Goal: Task Accomplishment & Management: Manage account settings

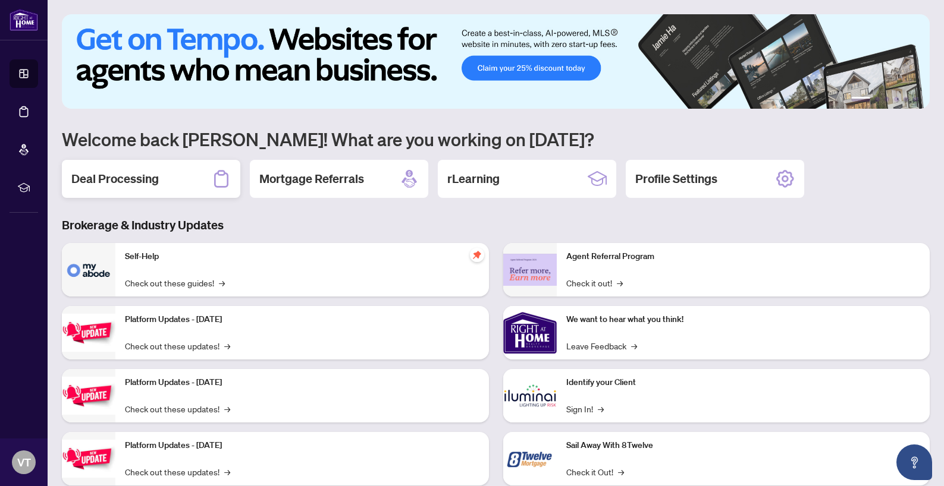
click at [132, 177] on h2 "Deal Processing" at bounding box center [114, 179] width 87 height 17
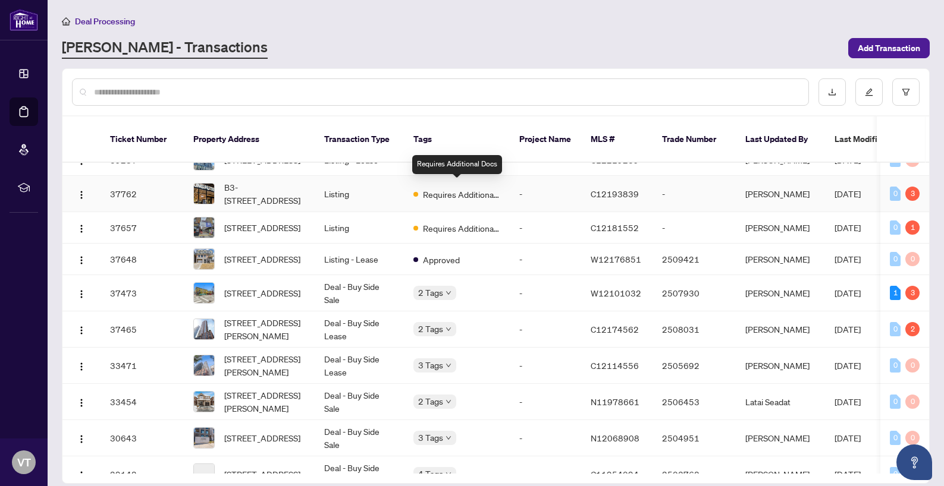
scroll to position [210, 0]
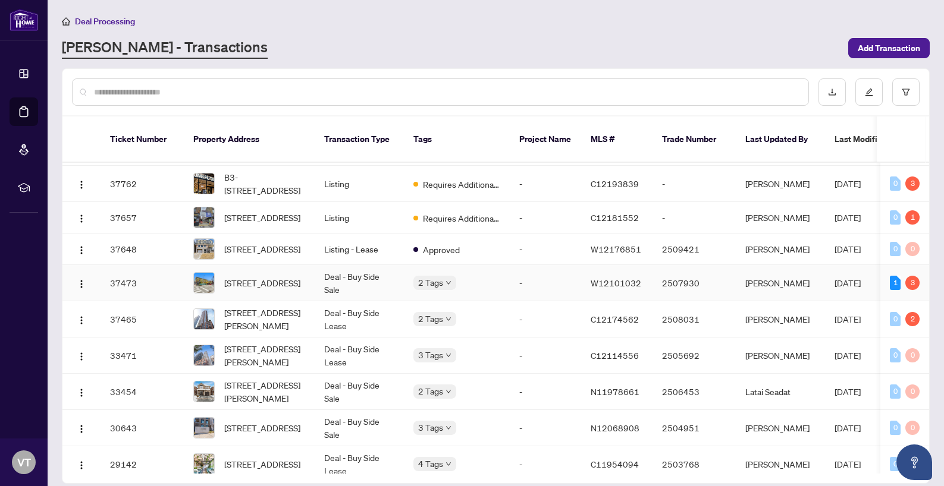
click at [500, 285] on td "2 Tags" at bounding box center [457, 283] width 106 height 36
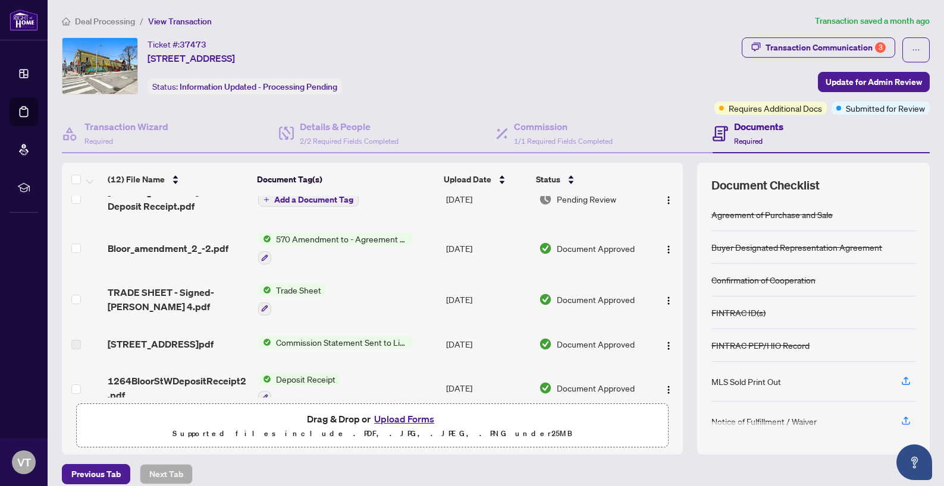
scroll to position [22, 0]
click at [473, 183] on span "Upload Date" at bounding box center [468, 179] width 48 height 13
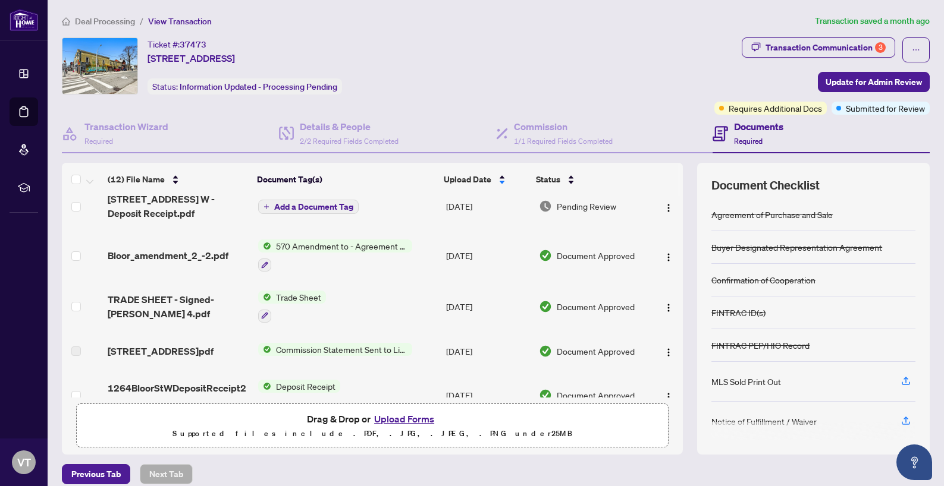
scroll to position [15, 0]
